Goal: Task Accomplishment & Management: Manage account settings

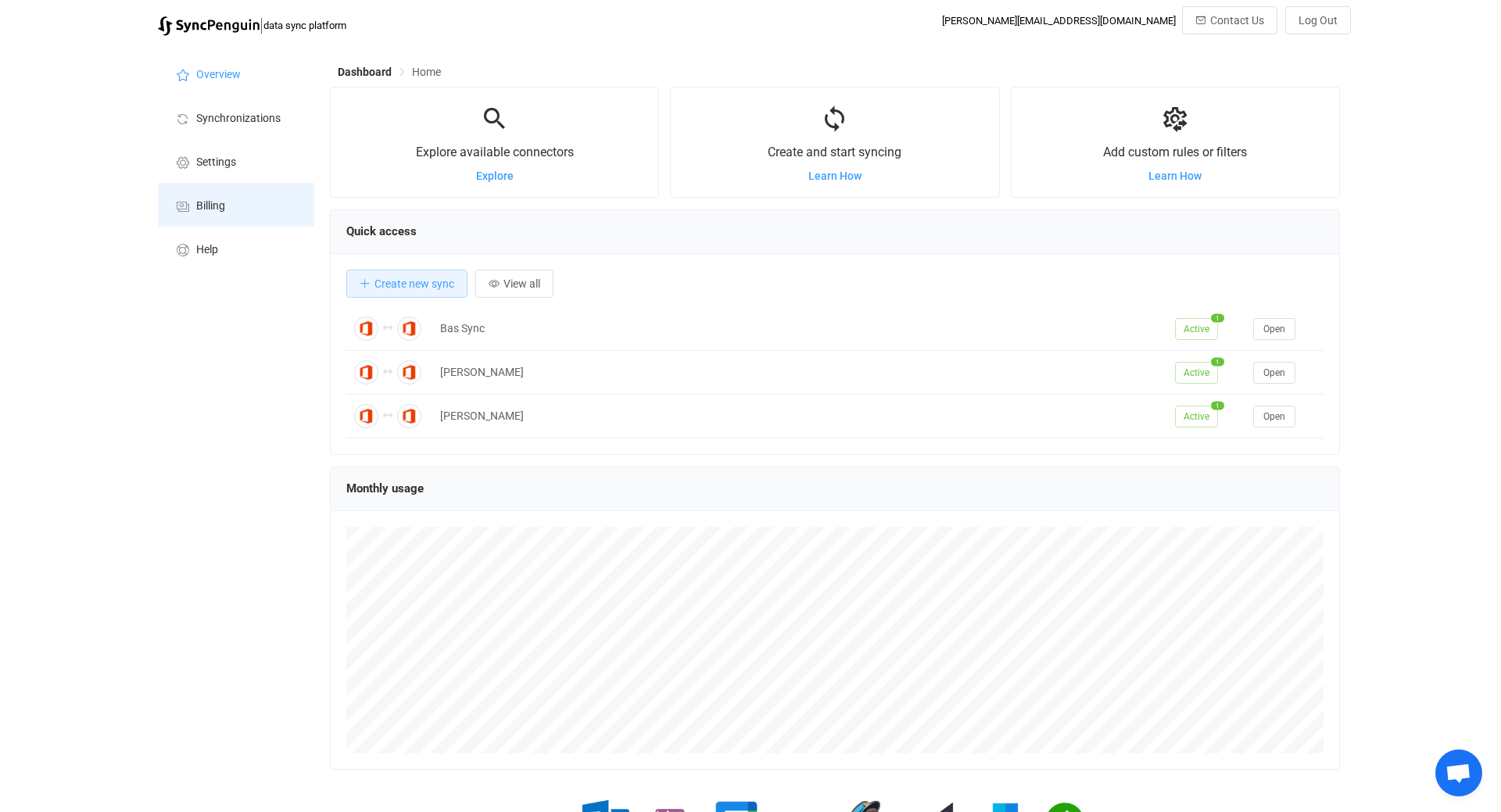
click at [205, 203] on span "Billing" at bounding box center [211, 206] width 29 height 13
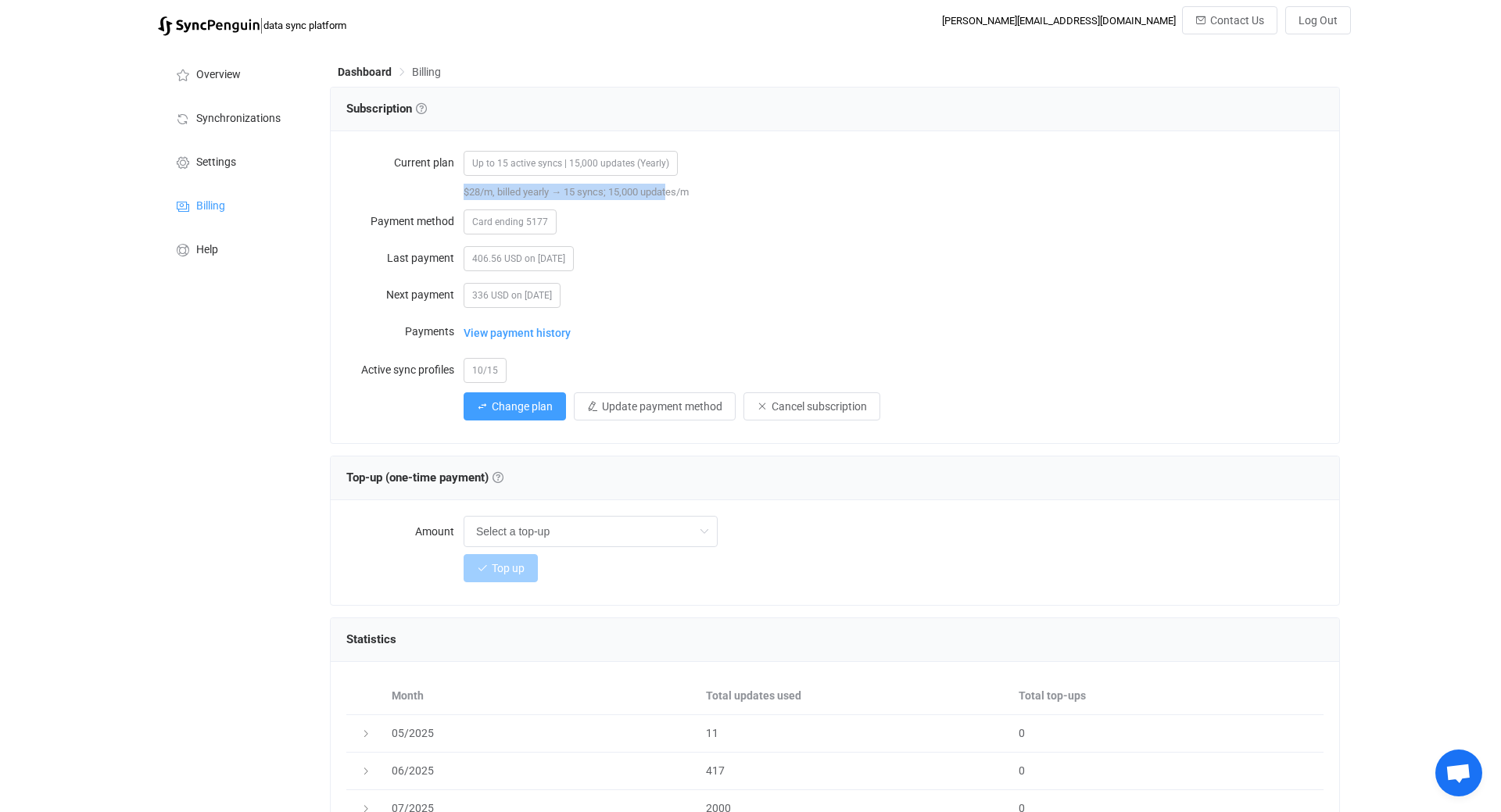
drag, startPoint x: 505, startPoint y: 188, endPoint x: 448, endPoint y: 193, distance: 57.2
click at [448, 193] on div "$28/m, billed yearly → 15 syncs; 15,000 updates/m" at bounding box center [835, 192] width 978 height 16
drag, startPoint x: 643, startPoint y: 194, endPoint x: 432, endPoint y: 206, distance: 211.3
click at [488, 201] on form "Current plan Up to 15 active syncs | 15,000 updates (Yearly) $28/m, billed year…" at bounding box center [835, 285] width 978 height 275
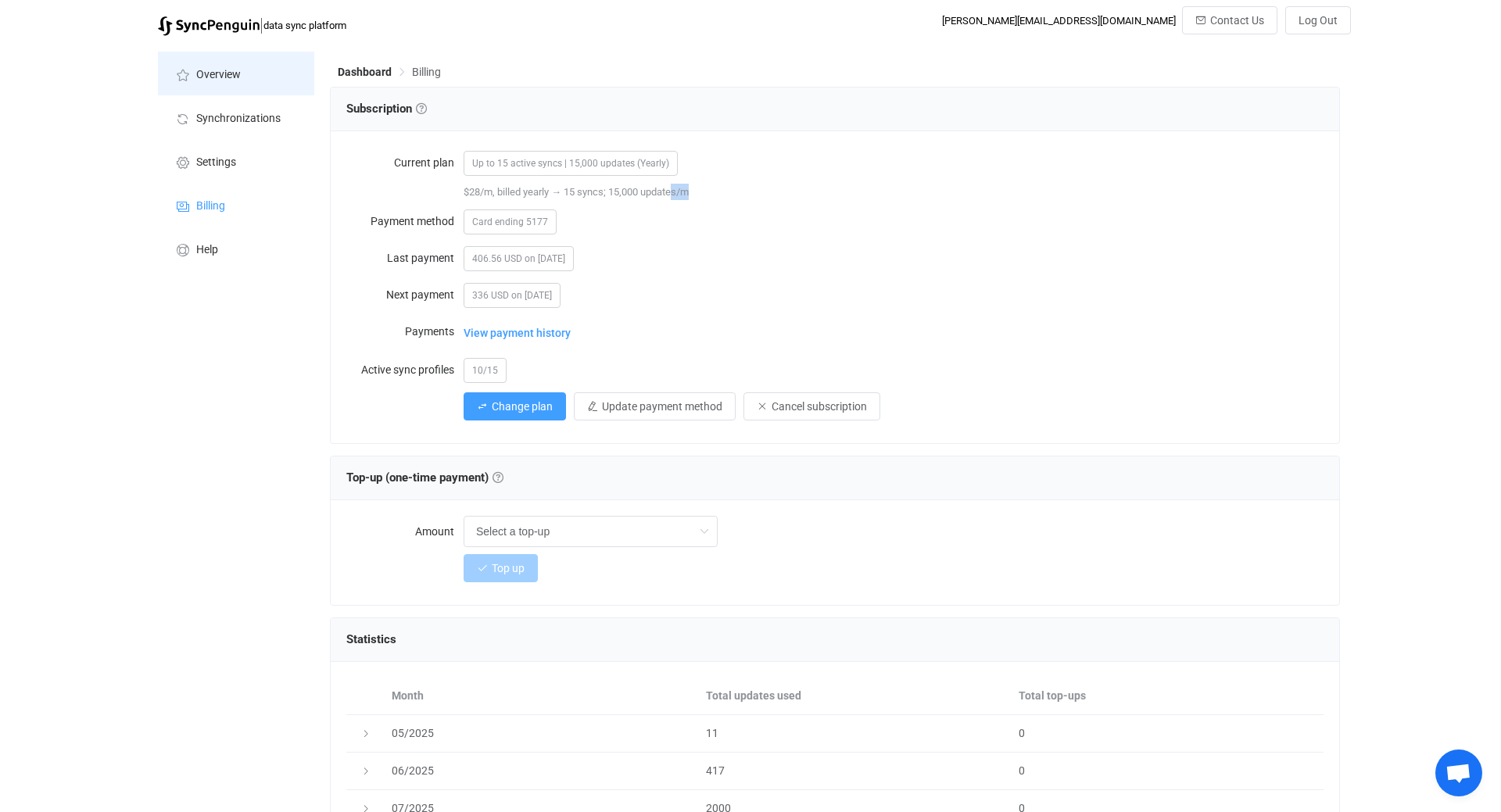
click at [208, 91] on li "Overview" at bounding box center [237, 74] width 156 height 44
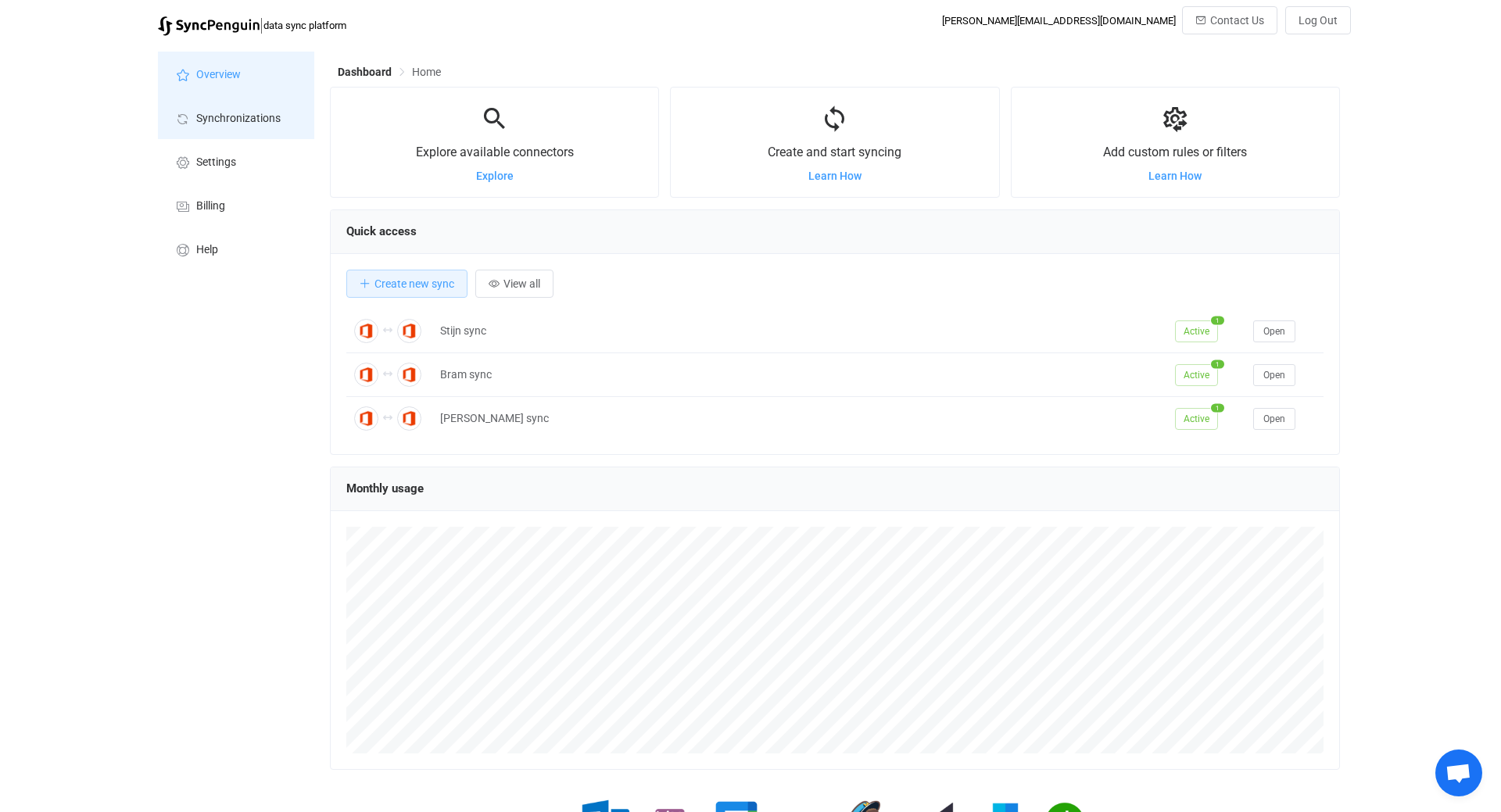
scroll to position [304, 1011]
click at [196, 125] on li "Synchronizations" at bounding box center [237, 117] width 156 height 44
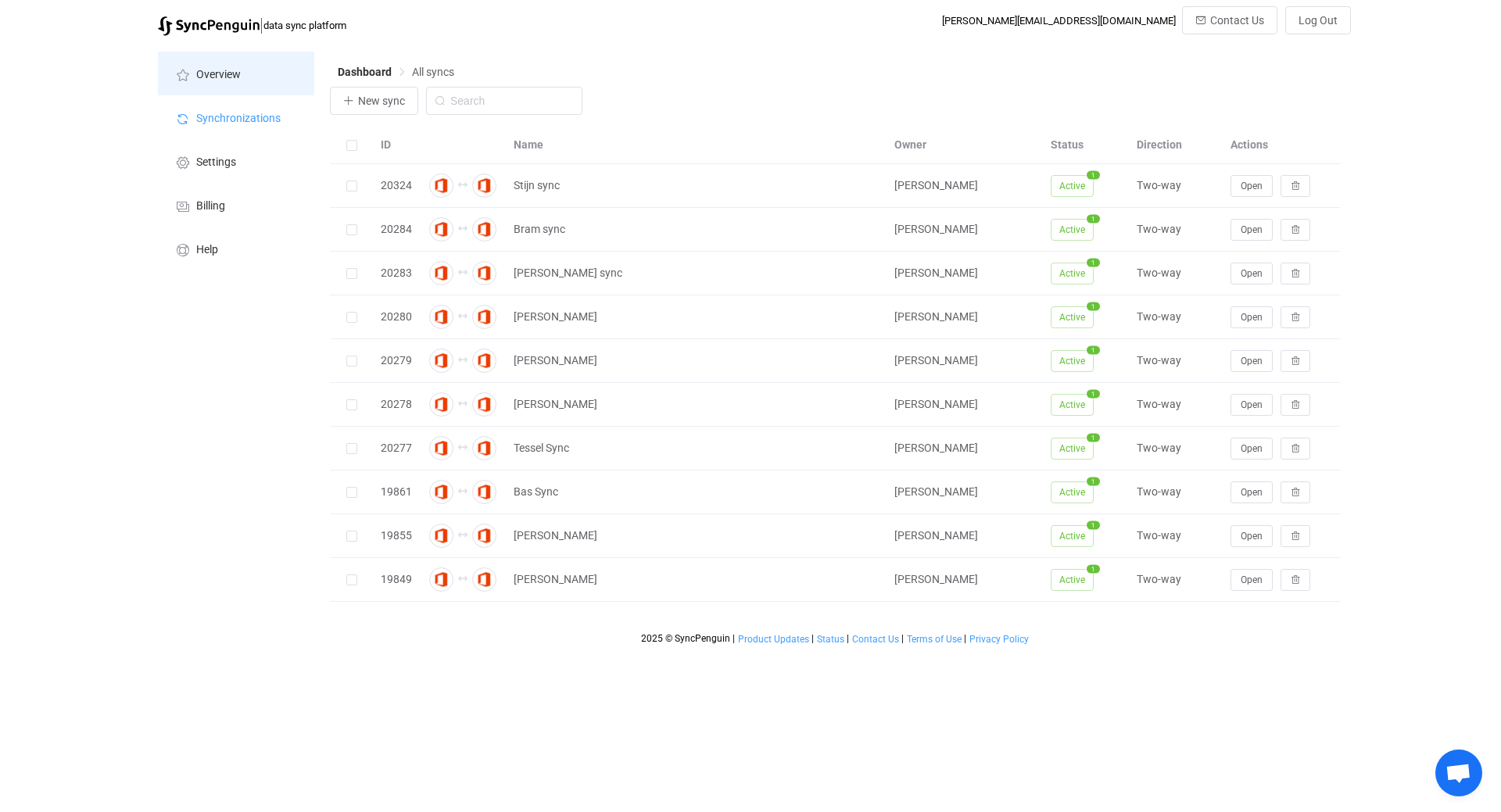
click at [220, 78] on span "Overview" at bounding box center [218, 75] width 45 height 13
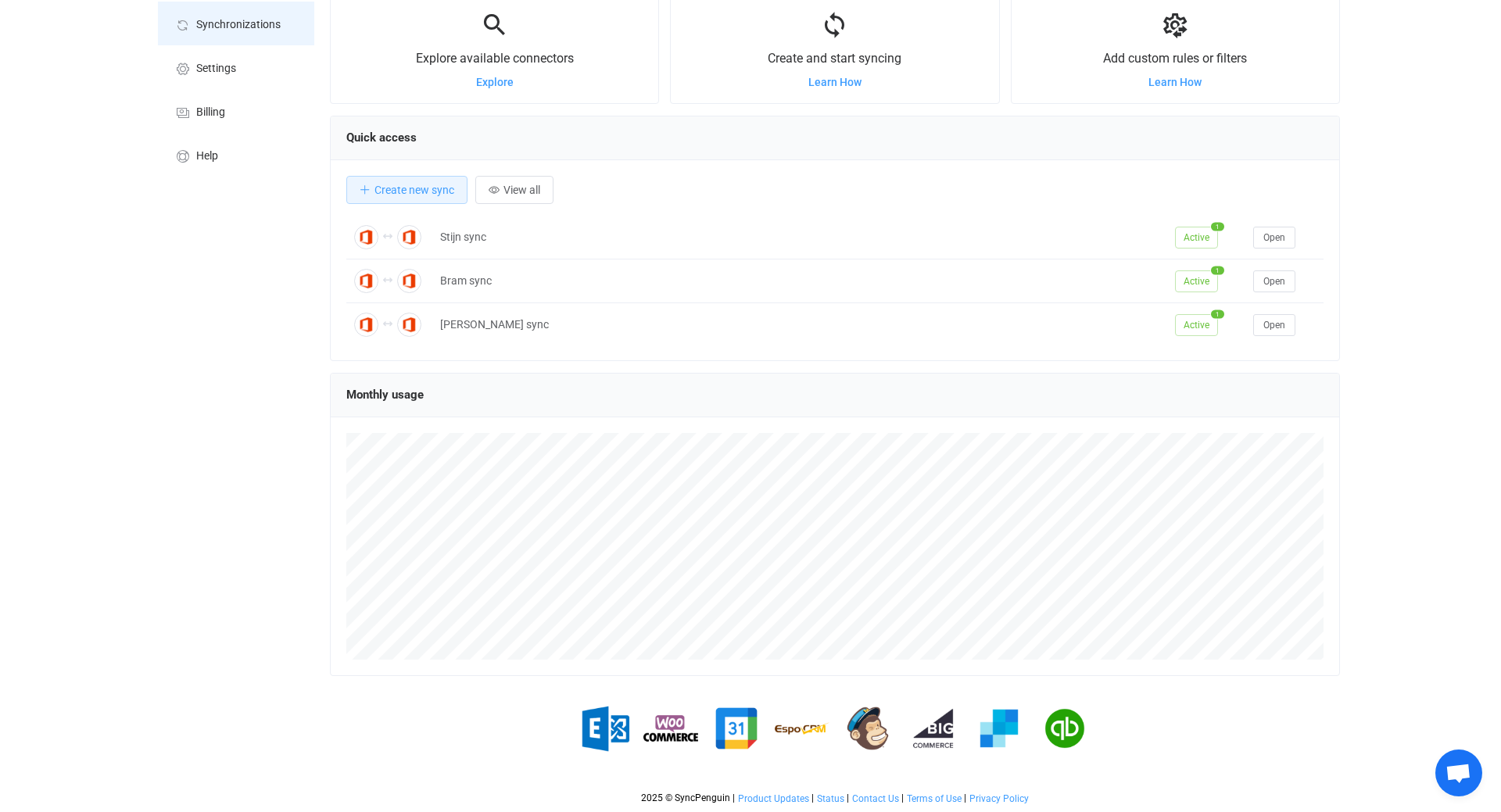
scroll to position [304, 1011]
